Goal: Information Seeking & Learning: Learn about a topic

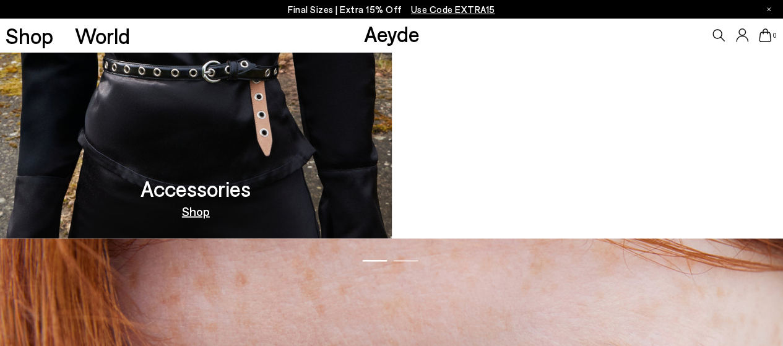
scroll to position [1053, 0]
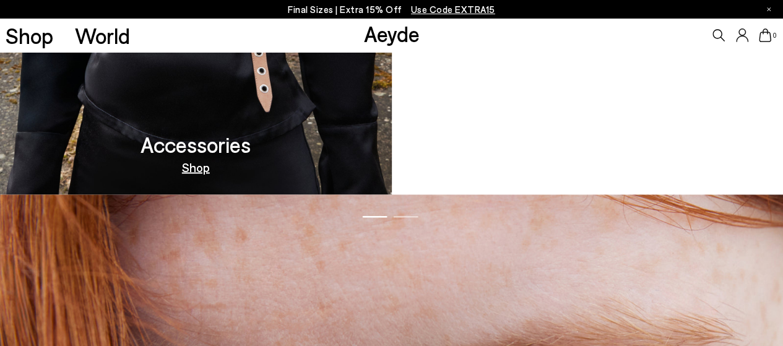
click at [586, 164] on link "Out Now" at bounding box center [588, 166] width 48 height 12
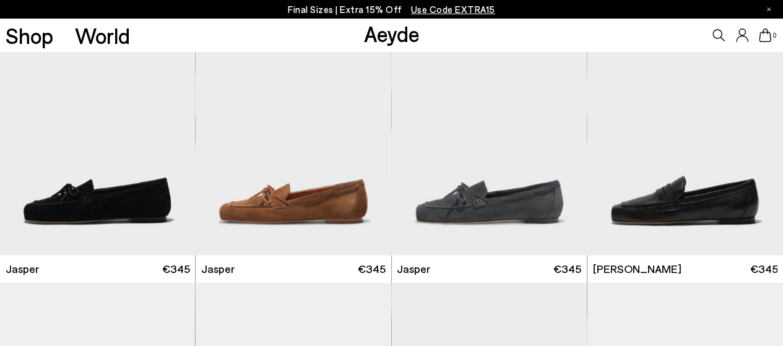
scroll to position [557, 0]
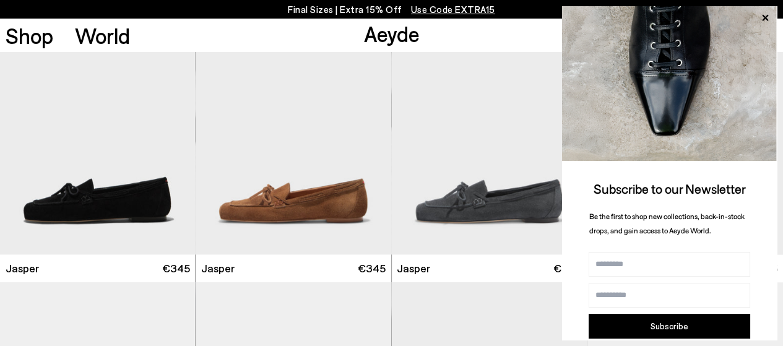
click at [658, 325] on button "Subscribe" at bounding box center [670, 326] width 162 height 25
click at [767, 16] on icon at bounding box center [765, 18] width 6 height 6
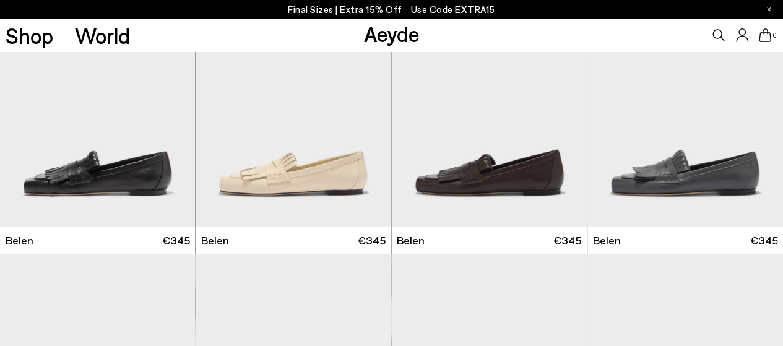
scroll to position [0, 0]
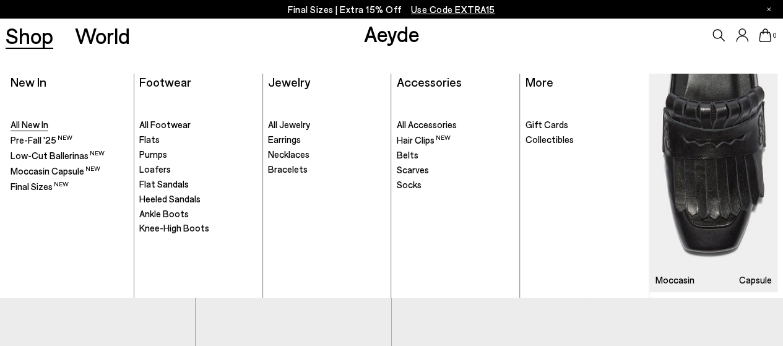
click at [31, 127] on span "All New In" at bounding box center [30, 124] width 38 height 11
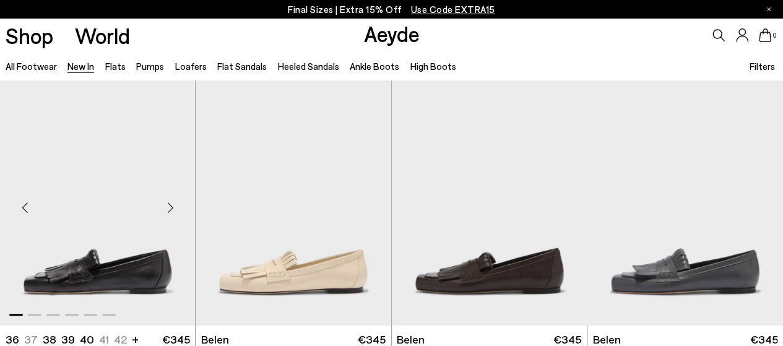
click at [170, 205] on div "Next slide" at bounding box center [170, 207] width 37 height 37
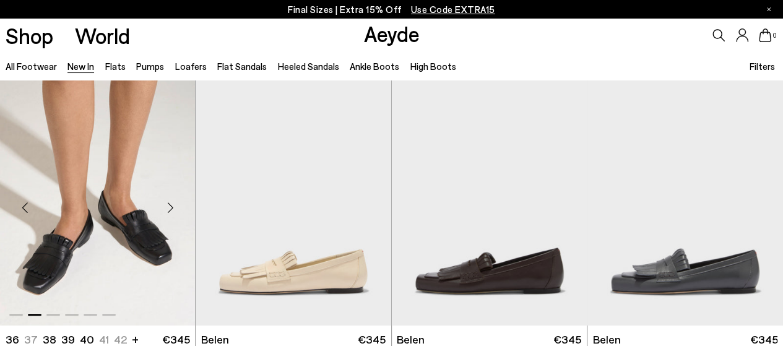
click at [170, 206] on div "Next slide" at bounding box center [170, 207] width 37 height 37
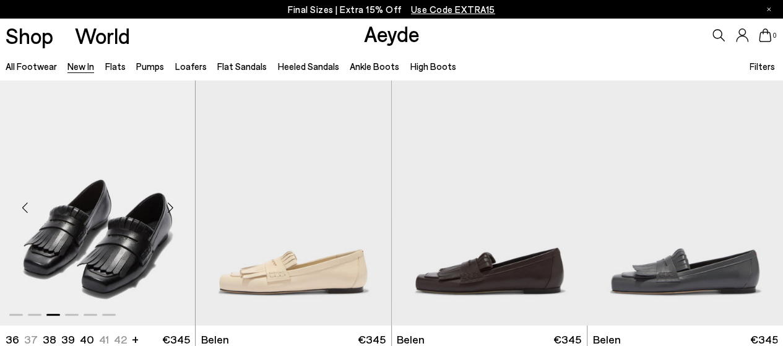
click at [170, 206] on div "Next slide" at bounding box center [170, 207] width 37 height 37
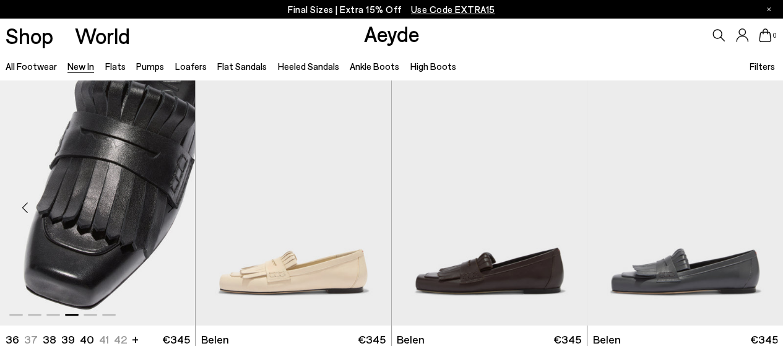
click at [170, 206] on div "Next slide" at bounding box center [170, 207] width 37 height 37
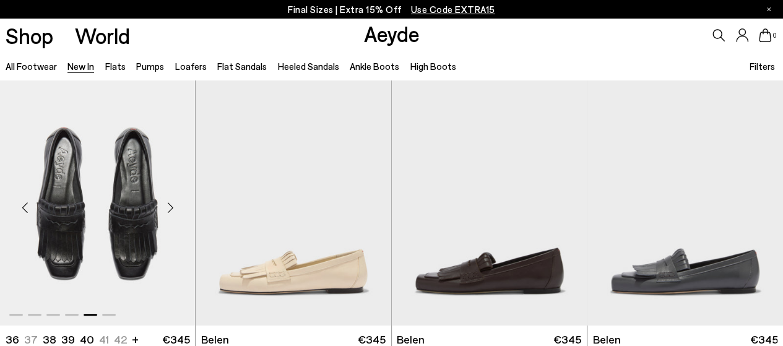
click at [170, 206] on div "Next slide" at bounding box center [170, 207] width 37 height 37
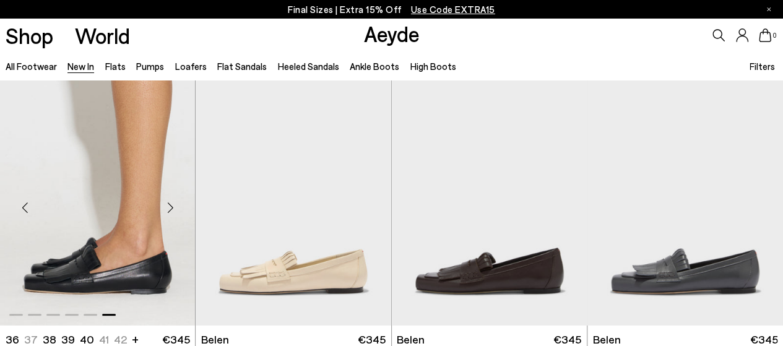
click at [170, 206] on div "Next slide" at bounding box center [170, 207] width 37 height 37
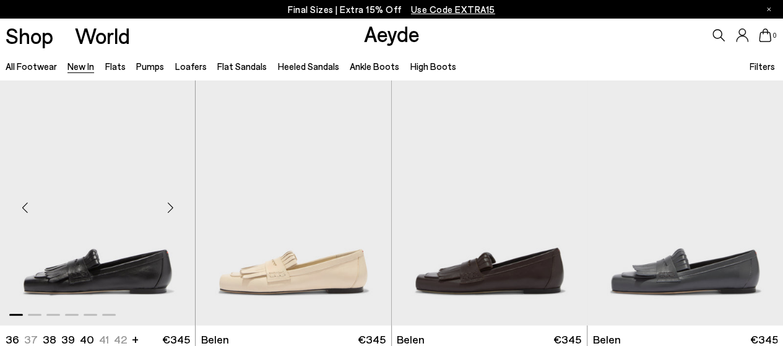
click at [170, 206] on div "Next slide" at bounding box center [170, 207] width 37 height 37
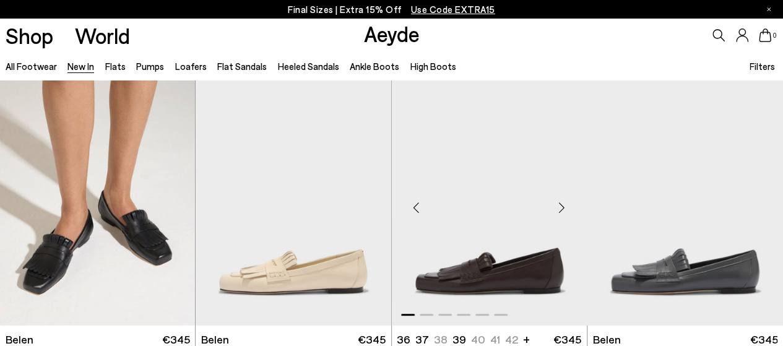
click at [488, 255] on img "1 / 6" at bounding box center [490, 203] width 196 height 246
click at [562, 207] on div "Next slide" at bounding box center [562, 207] width 37 height 37
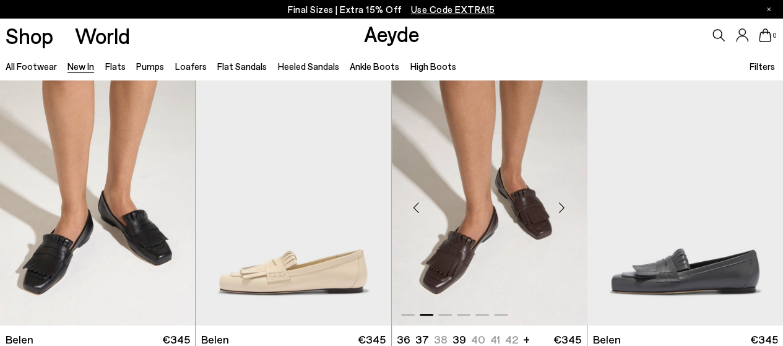
click at [562, 207] on div "Next slide" at bounding box center [562, 207] width 37 height 37
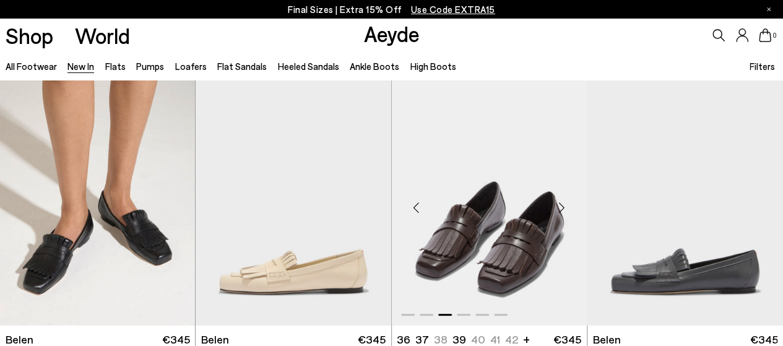
click at [562, 207] on div "Next slide" at bounding box center [562, 207] width 37 height 37
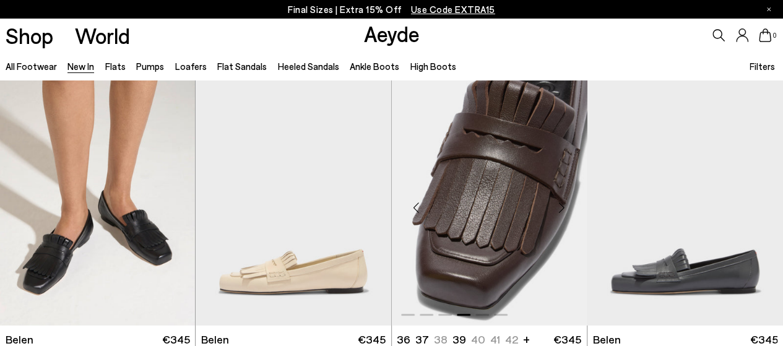
click at [562, 207] on div "Next slide" at bounding box center [562, 207] width 37 height 37
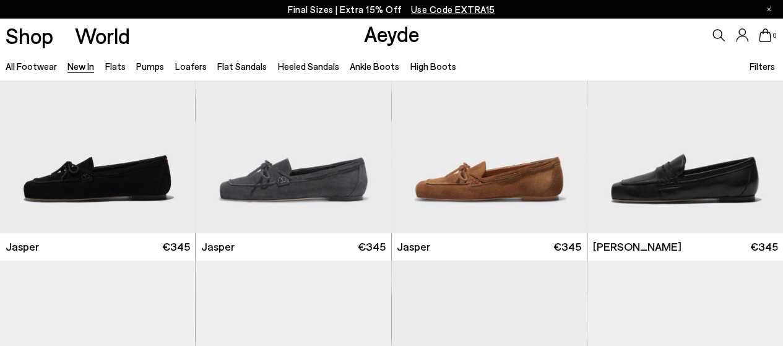
scroll to position [372, 0]
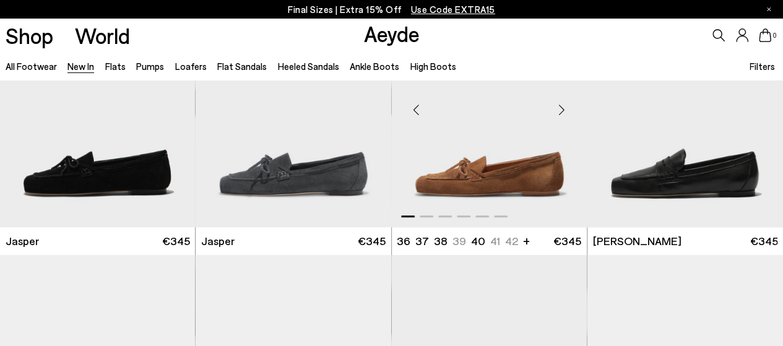
click at [474, 178] on img "1 / 6" at bounding box center [490, 105] width 196 height 246
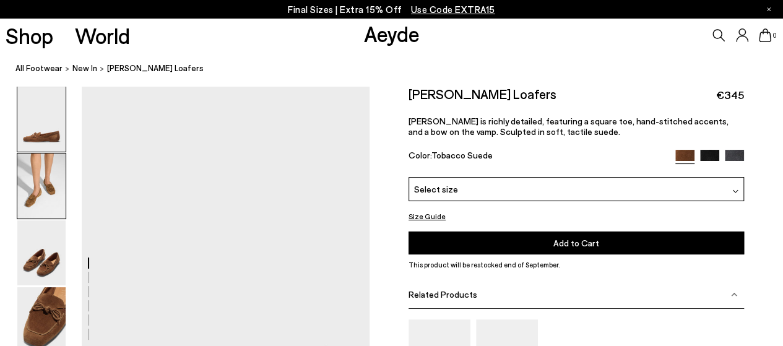
drag, startPoint x: 45, startPoint y: 189, endPoint x: 53, endPoint y: 198, distance: 11.4
click at [46, 190] on img at bounding box center [41, 186] width 48 height 65
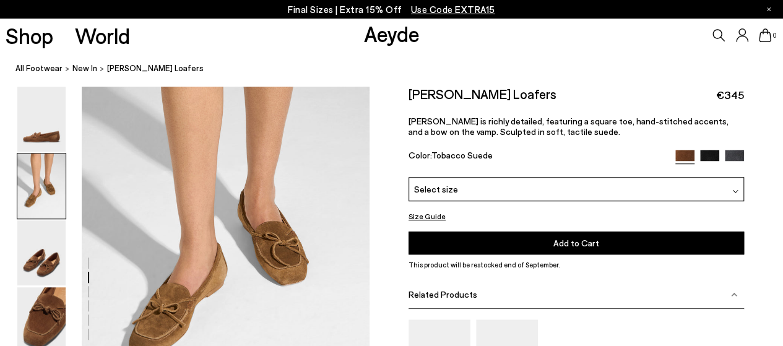
scroll to position [510, 0]
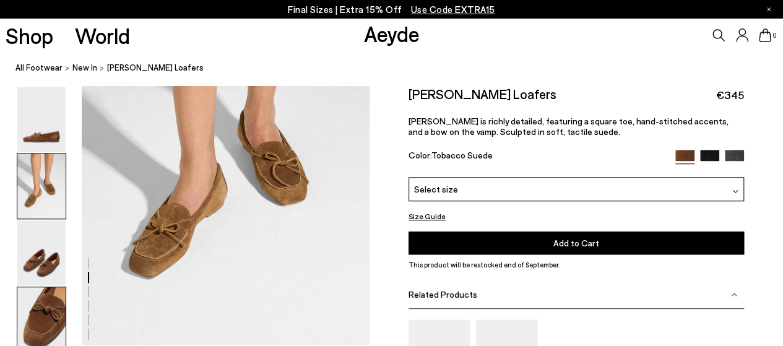
click at [50, 314] on img at bounding box center [41, 319] width 48 height 65
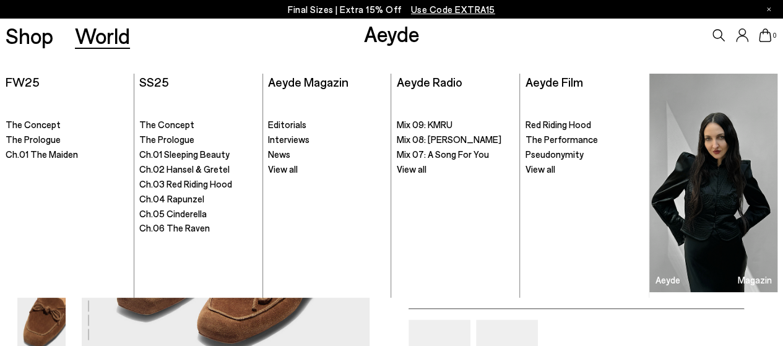
scroll to position [724, 0]
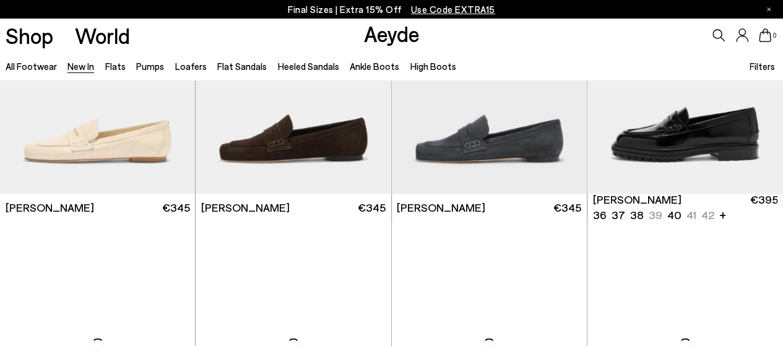
scroll to position [681, 0]
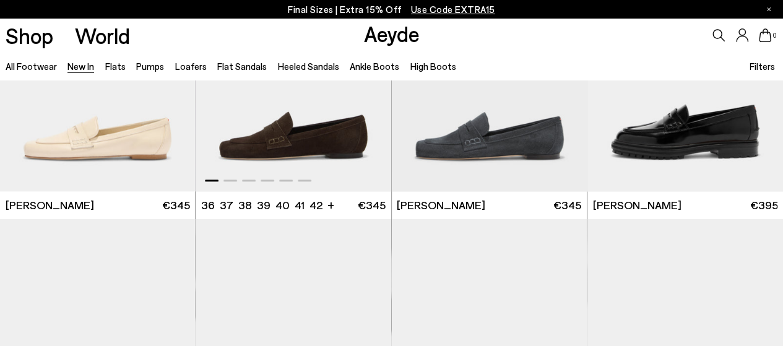
click at [273, 140] on img "1 / 6" at bounding box center [294, 69] width 196 height 246
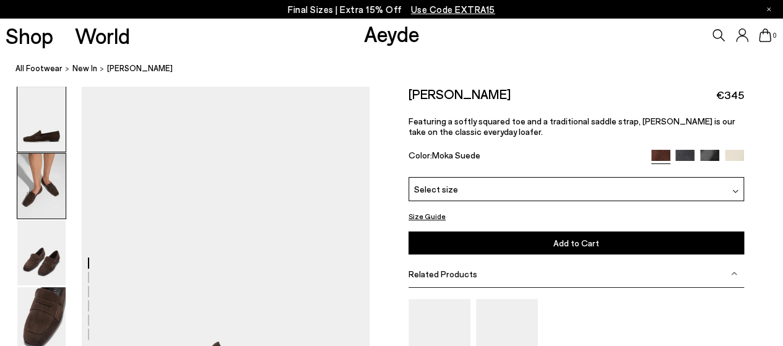
click at [41, 185] on img at bounding box center [41, 186] width 48 height 65
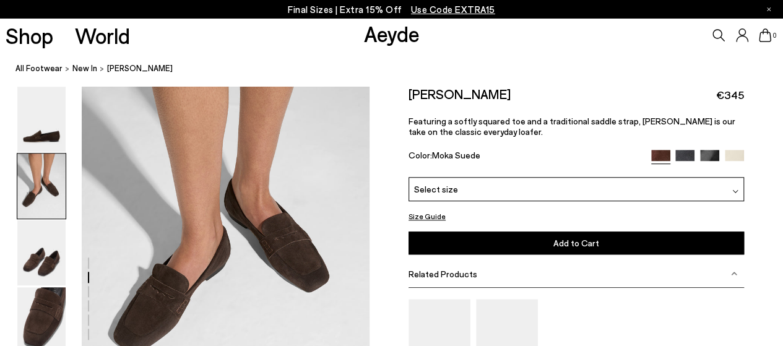
scroll to position [448, 0]
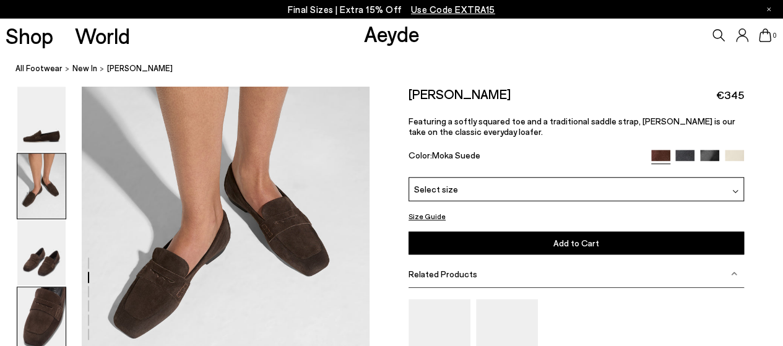
click at [46, 308] on img at bounding box center [41, 319] width 48 height 65
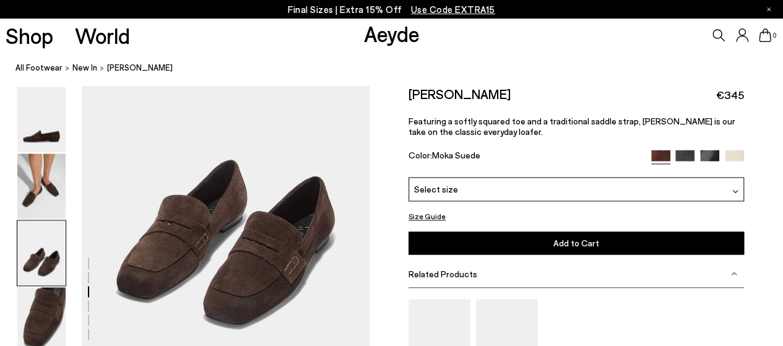
scroll to position [848, 0]
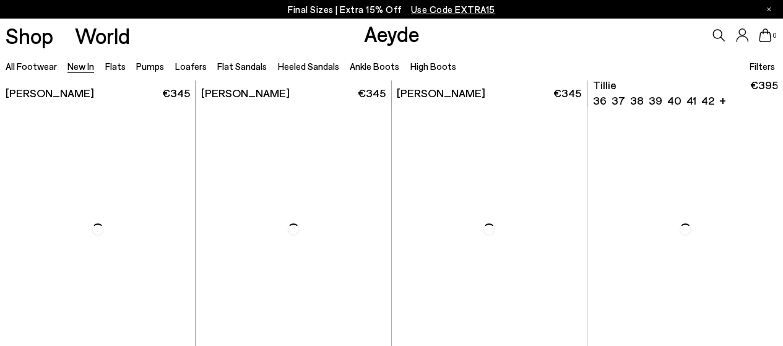
scroll to position [2229, 0]
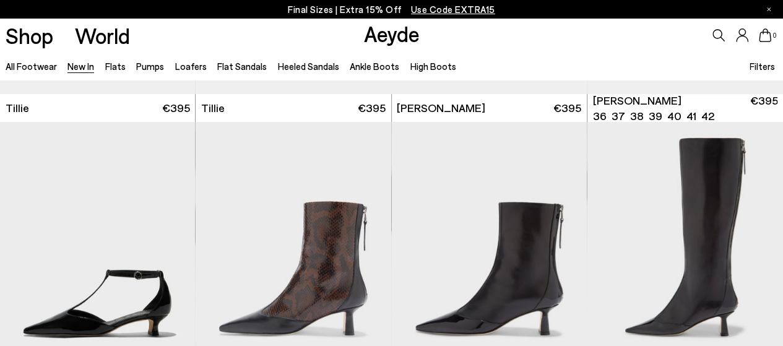
scroll to position [2477, 0]
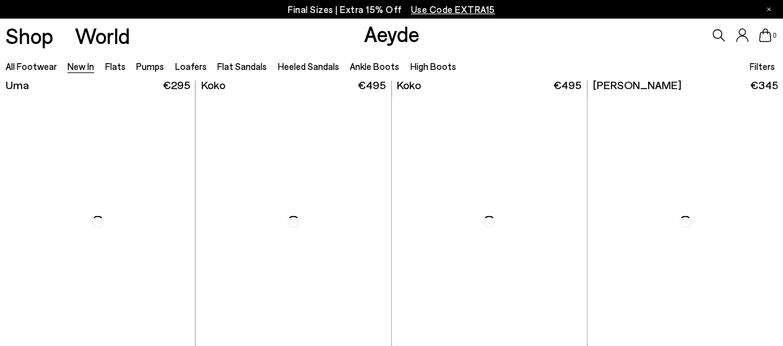
scroll to position [5512, 0]
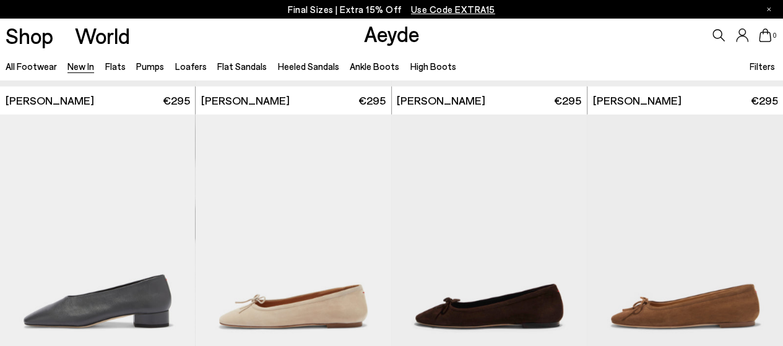
scroll to position [6379, 0]
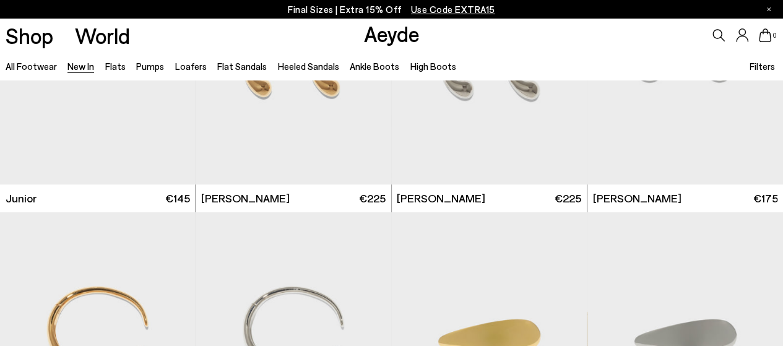
scroll to position [7431, 0]
